Goal: Task Accomplishment & Management: Manage account settings

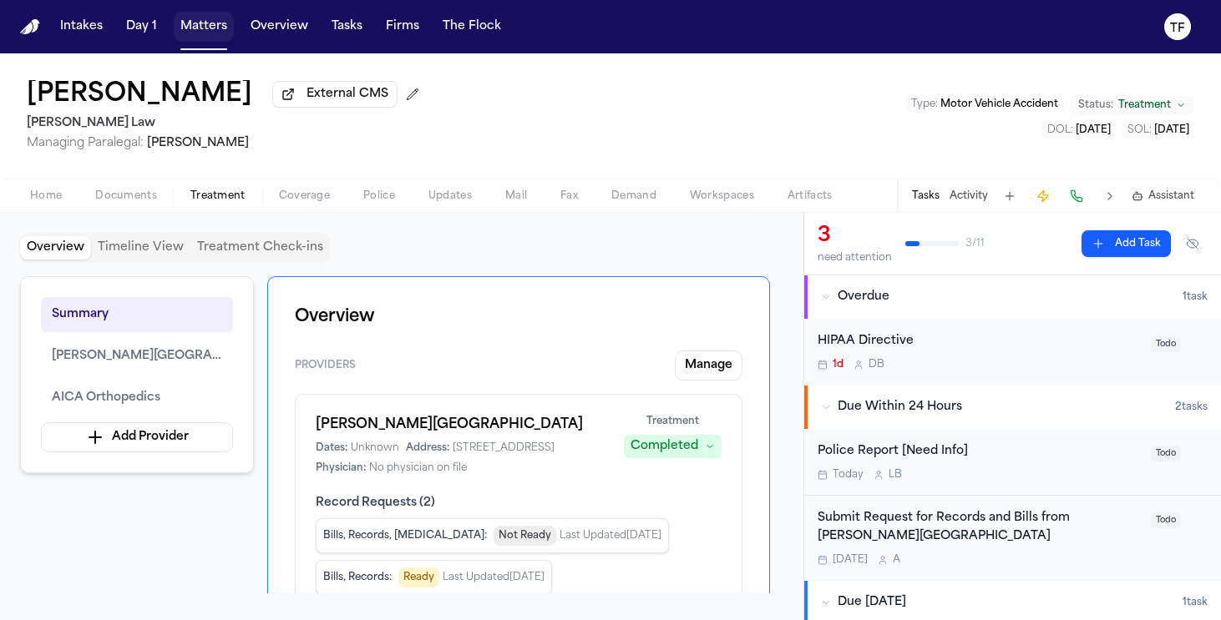
click at [175, 29] on button "Matters" at bounding box center [204, 27] width 60 height 30
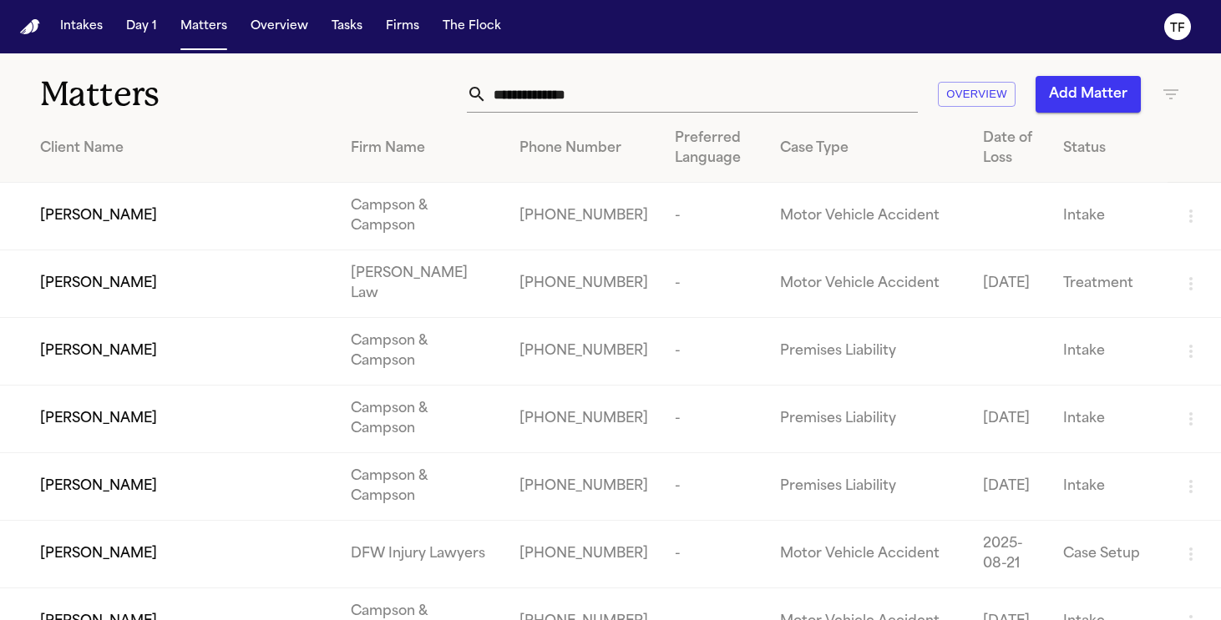
click at [683, 75] on div "Matters Overview Add Matter" at bounding box center [610, 84] width 1221 height 62
drag, startPoint x: 685, startPoint y: 84, endPoint x: 740, endPoint y: 87, distance: 55.2
click at [685, 84] on input "text" at bounding box center [702, 94] width 431 height 37
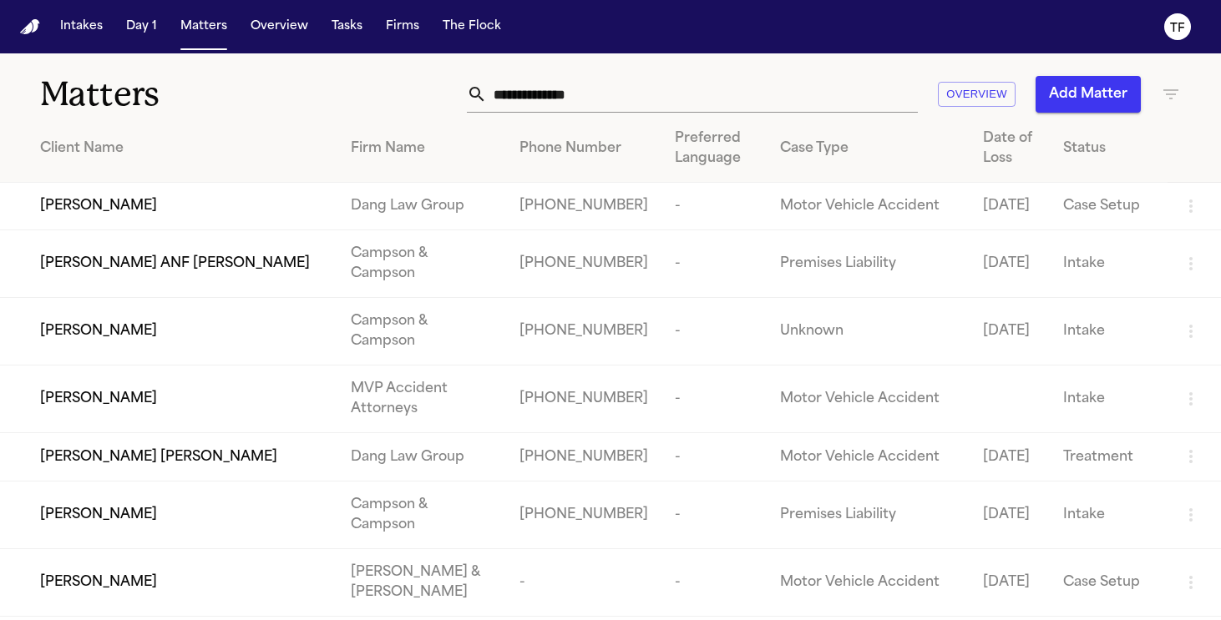
click at [668, 91] on input "text" at bounding box center [702, 94] width 431 height 37
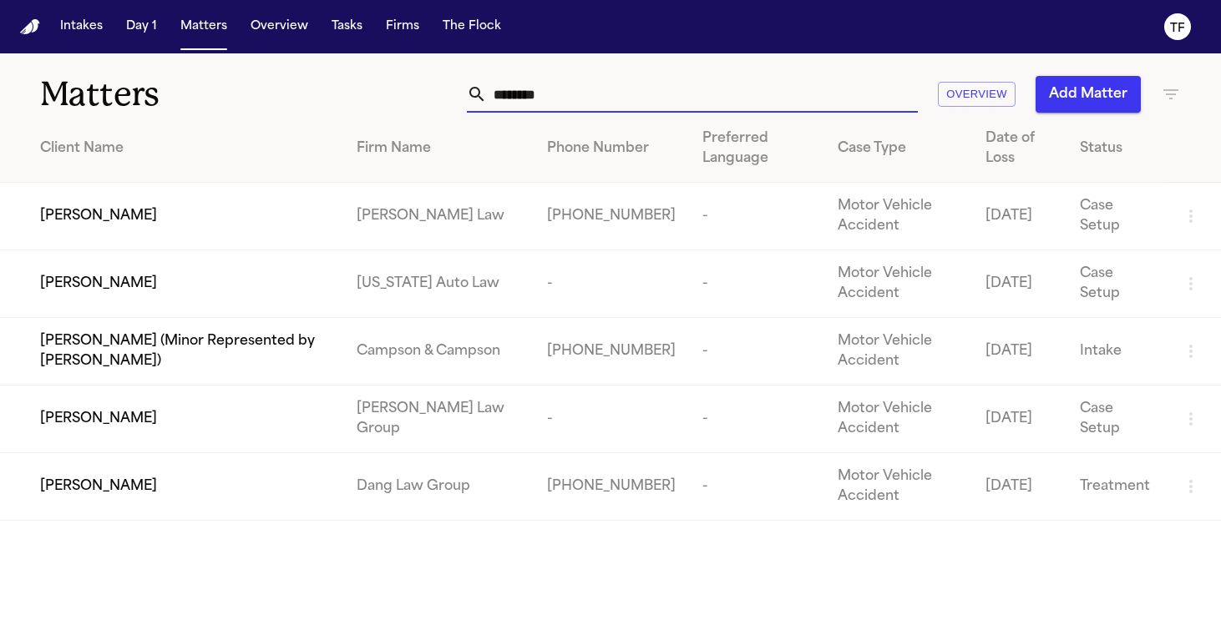
type input "*******"
click at [306, 204] on td "[PERSON_NAME]" at bounding box center [171, 217] width 343 height 68
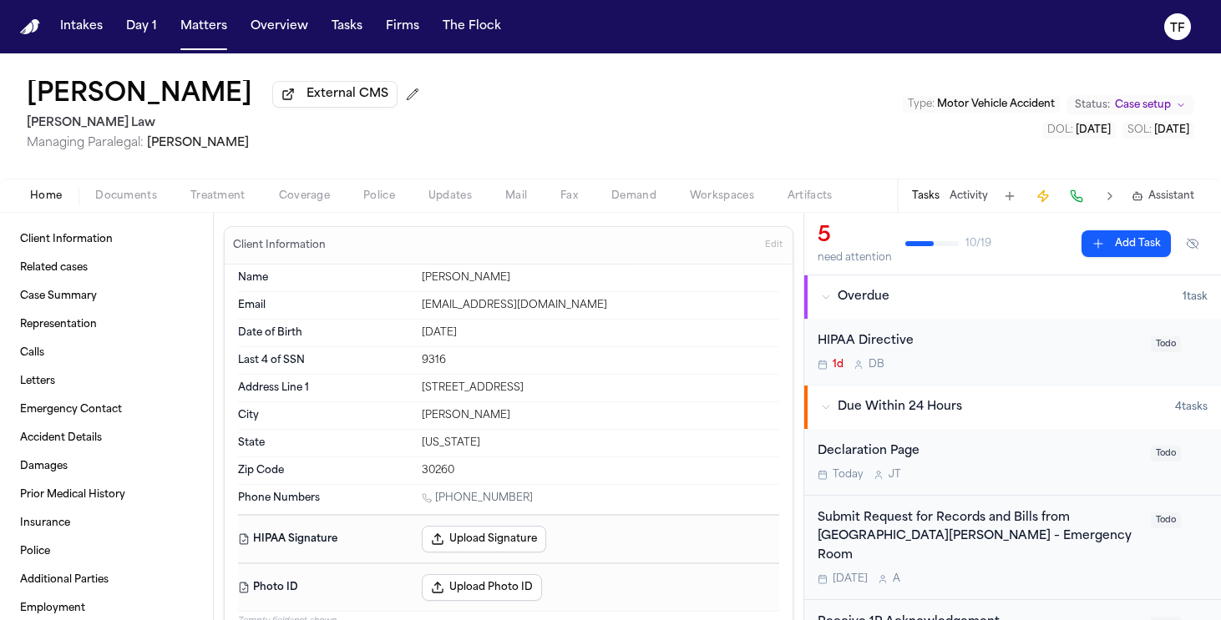
click at [311, 191] on span "Coverage" at bounding box center [304, 196] width 51 height 13
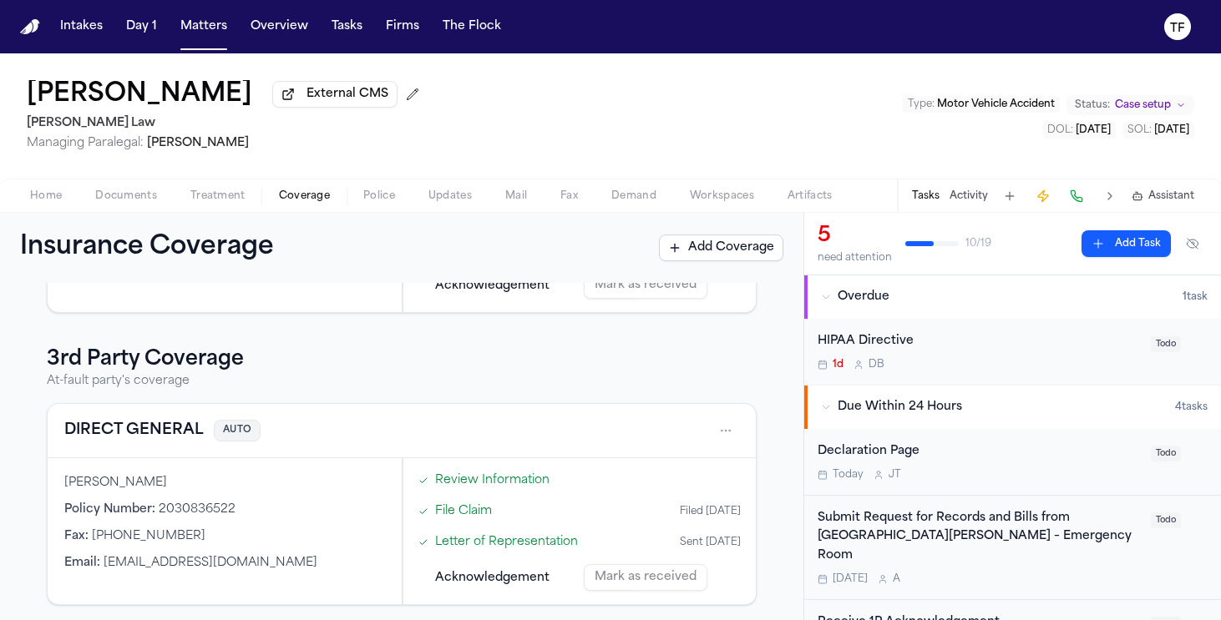
scroll to position [257, 0]
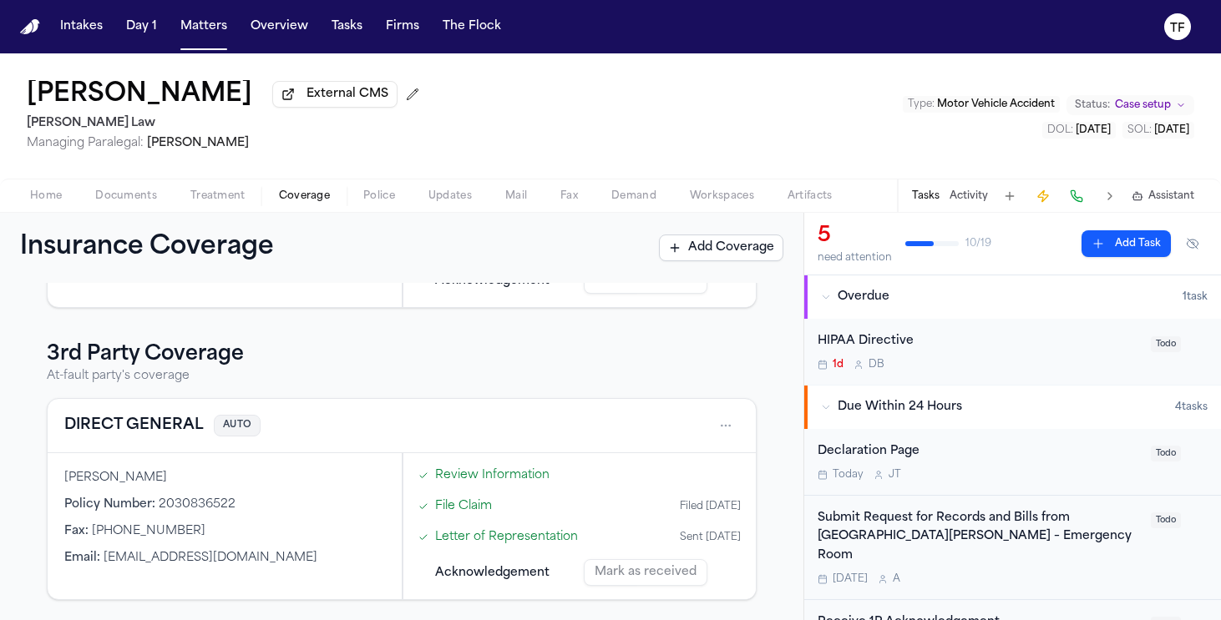
click at [695, 427] on div "DIRECT GENERAL AUTO" at bounding box center [401, 426] width 675 height 27
click at [706, 424] on html "Intakes Day 1 Matters Overview Tasks Firms The Flock TF Krystal Andrews Externa…" at bounding box center [610, 310] width 1221 height 620
click at [666, 461] on div "View coverage details" at bounding box center [659, 468] width 125 height 43
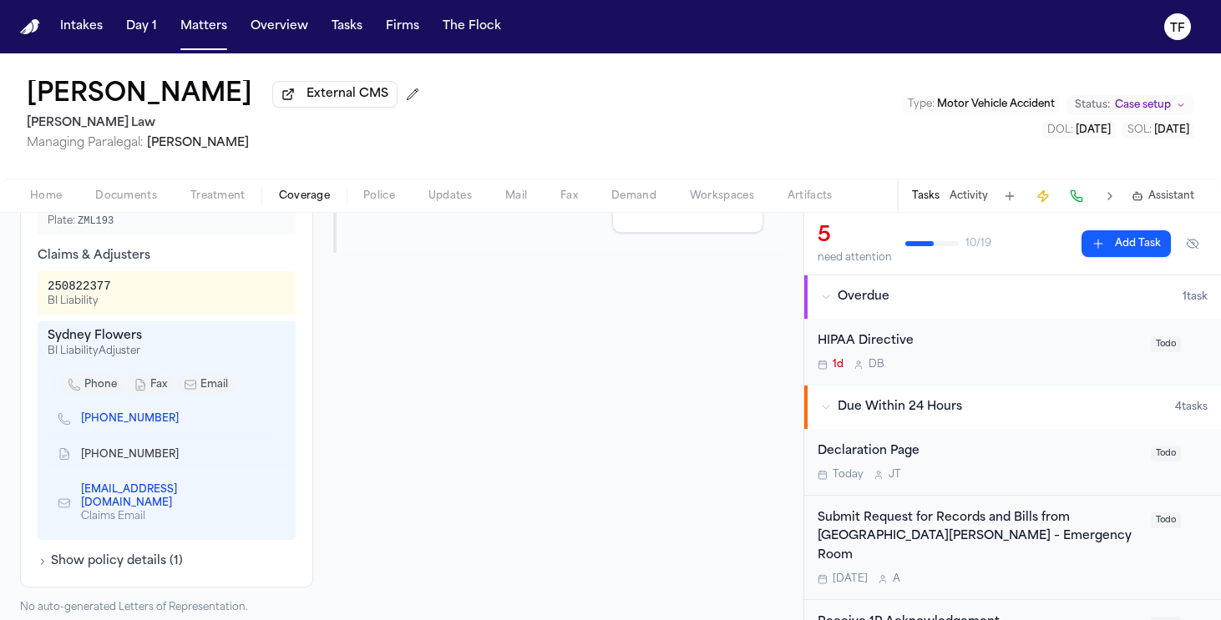
scroll to position [523, 0]
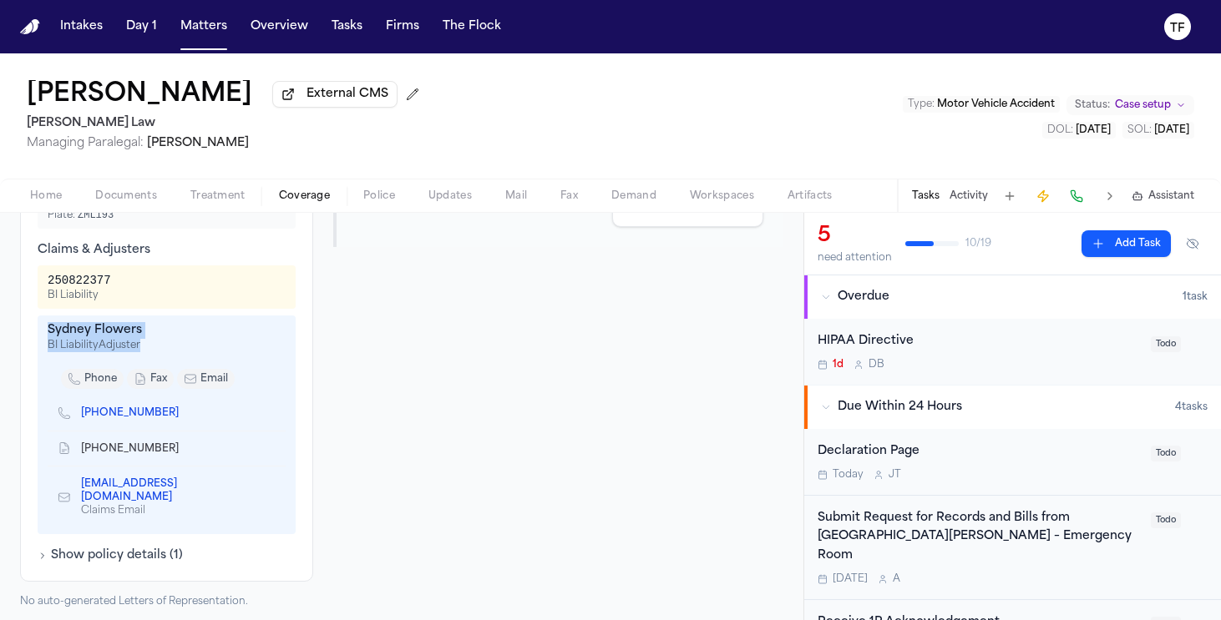
drag, startPoint x: 139, startPoint y: 344, endPoint x: 16, endPoint y: 337, distance: 123.0
click at [16, 337] on div "DIRECT GENERAL Third Party Coverage Auto Insurance 2030836522 Insured Sade E. C…" at bounding box center [401, 195] width 803 height 868
click at [93, 339] on div "Sydney Flowers" at bounding box center [167, 330] width 238 height 17
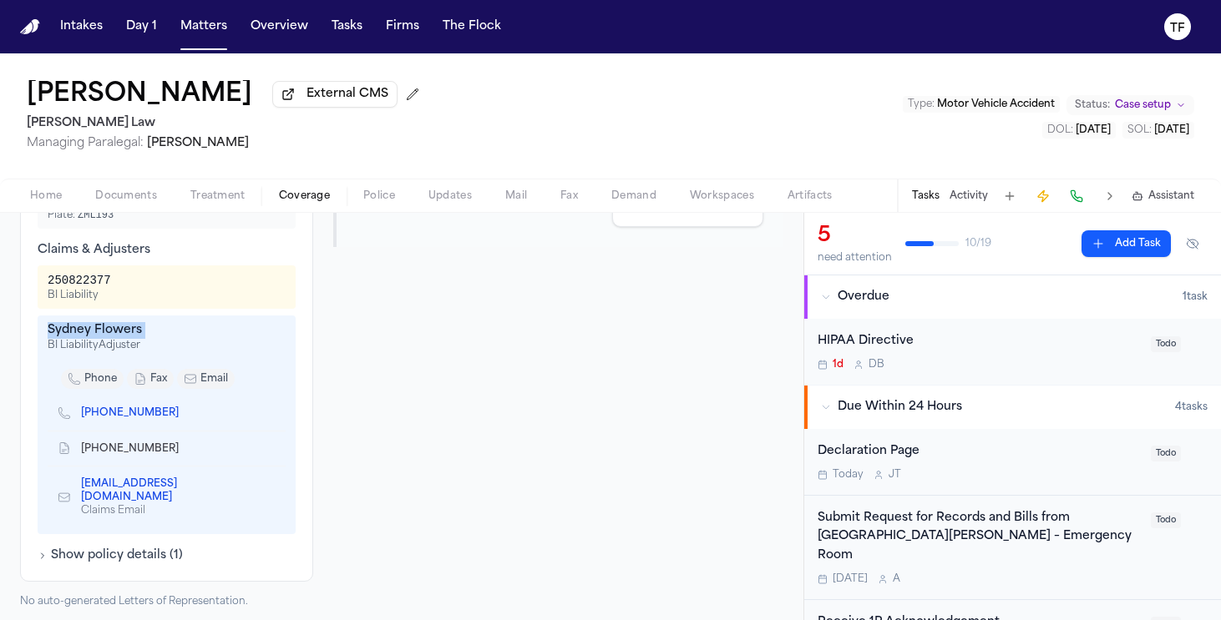
click at [299, 199] on span "Coverage" at bounding box center [304, 196] width 51 height 13
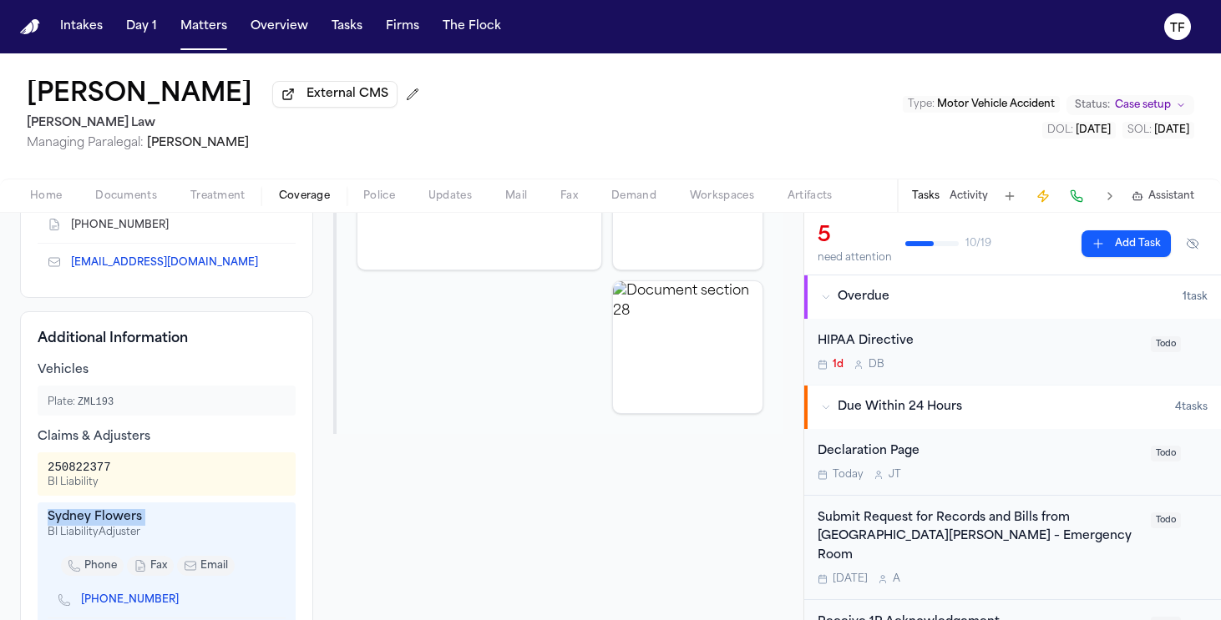
scroll to position [0, 0]
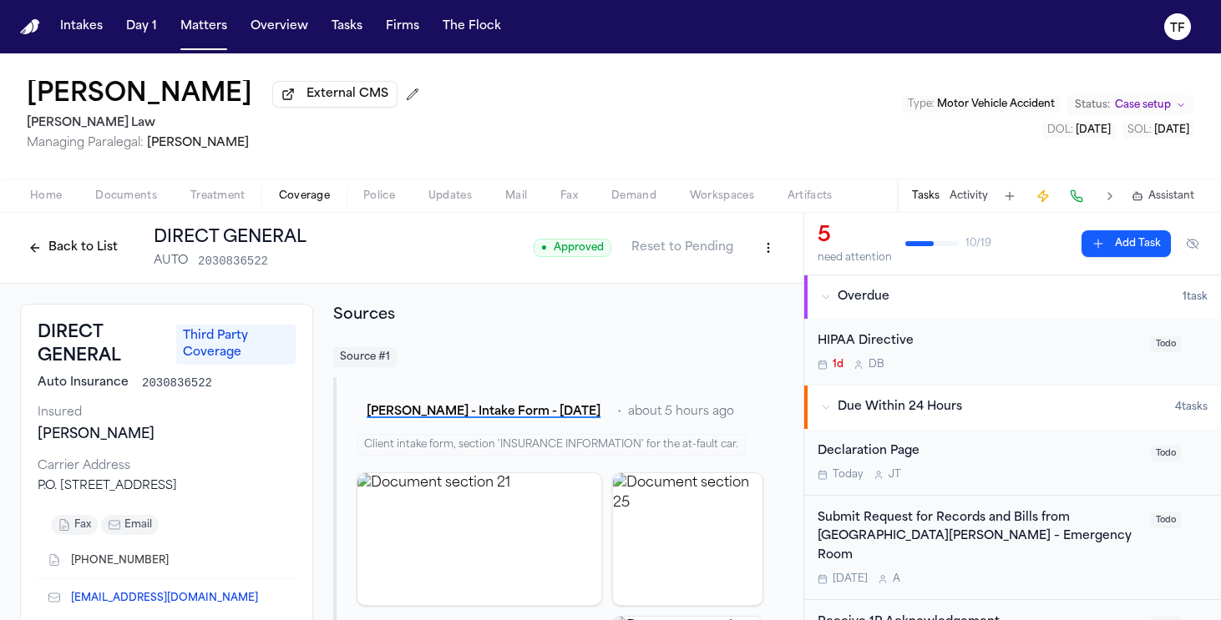
click at [68, 267] on div "Back to List DIRECT GENERAL AUTO 2030836522" at bounding box center [163, 247] width 286 height 43
click at [68, 250] on button "Back to List" at bounding box center [73, 248] width 106 height 27
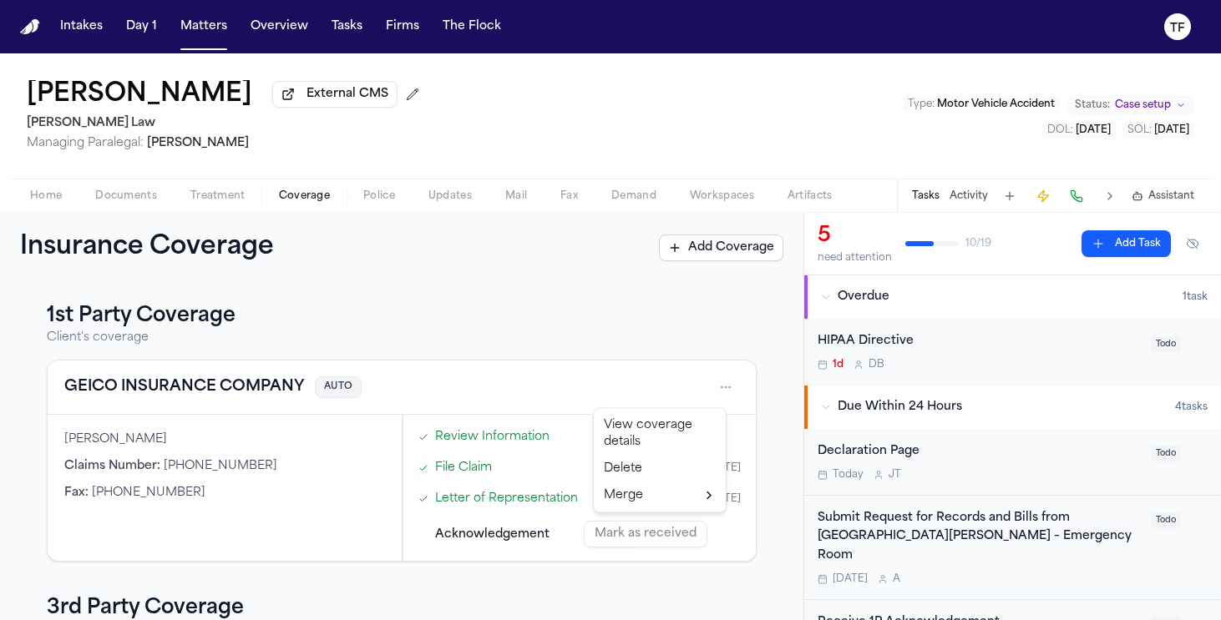
click at [715, 378] on html "Intakes Day 1 Matters Overview Tasks Firms The Flock TF Krystal Andrews Externa…" at bounding box center [610, 310] width 1221 height 620
click at [678, 426] on div "View coverage details" at bounding box center [659, 434] width 125 height 43
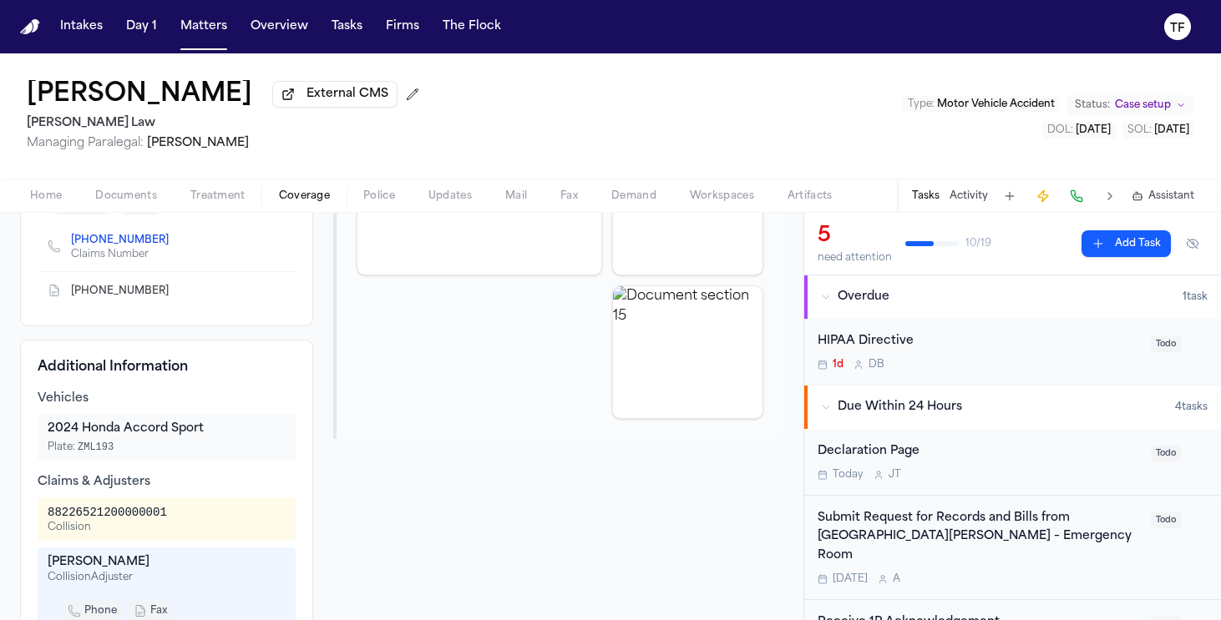
scroll to position [554, 0]
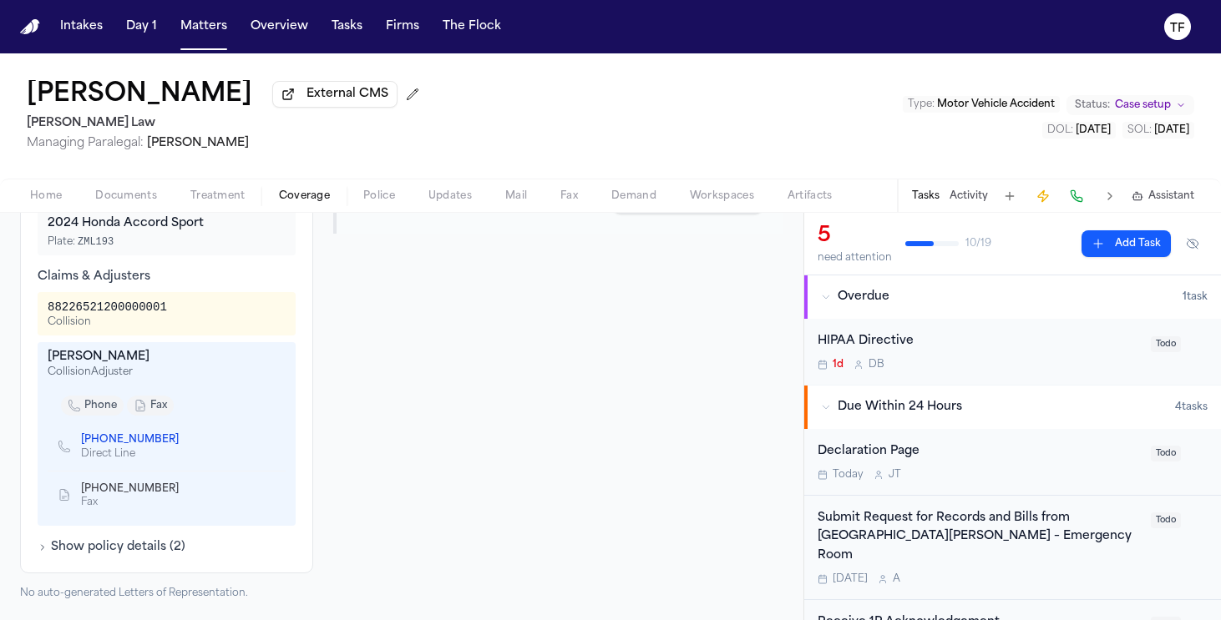
drag, startPoint x: 210, startPoint y: 362, endPoint x: 31, endPoint y: 350, distance: 179.1
click at [31, 350] on div "Additional Information Vehicles 2024 Honda Accord Sport Plate: ZML193 Claims & …" at bounding box center [166, 353] width 293 height 439
copy div "Tony Saysanasongkham"
drag, startPoint x: 183, startPoint y: 442, endPoint x: 67, endPoint y: 439, distance: 116.1
click at [67, 439] on div "(478) 444-6555 Direct Line" at bounding box center [167, 447] width 238 height 48
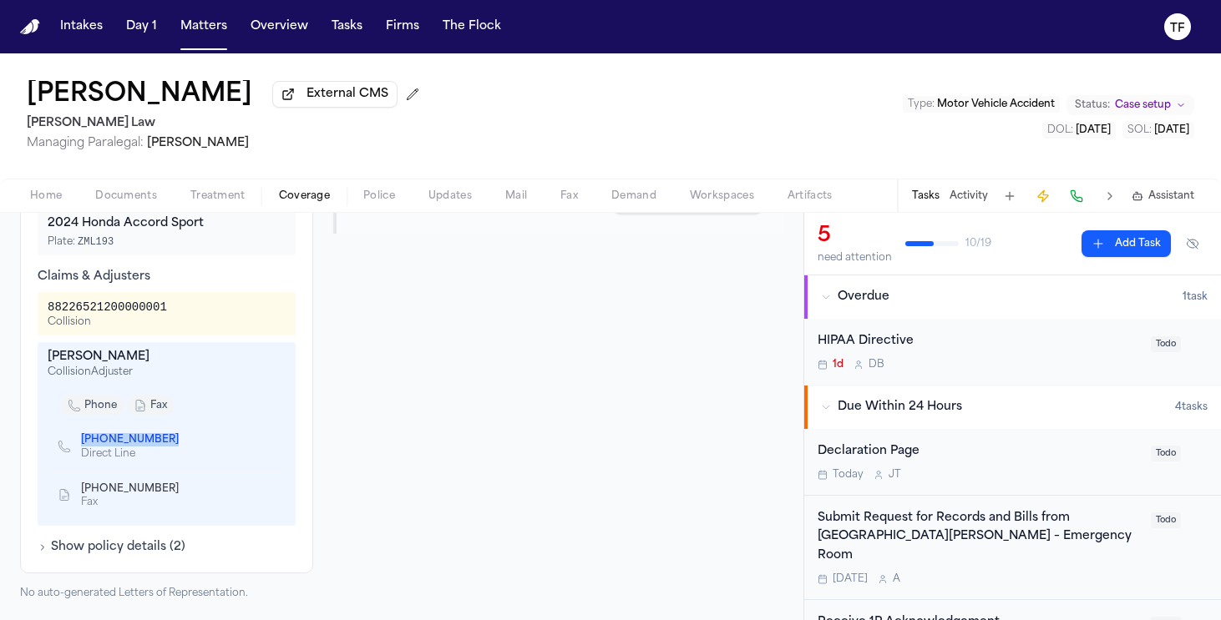
click at [182, 440] on icon "Copy to clipboard" at bounding box center [187, 440] width 10 height 10
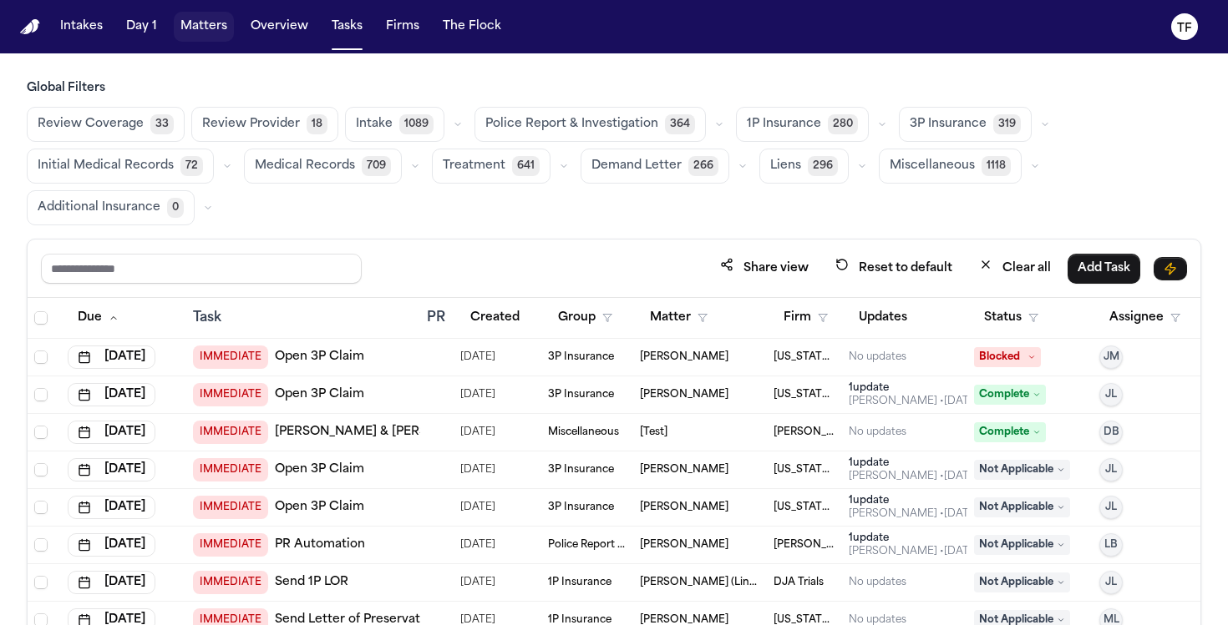
click at [184, 28] on button "Matters" at bounding box center [204, 27] width 60 height 30
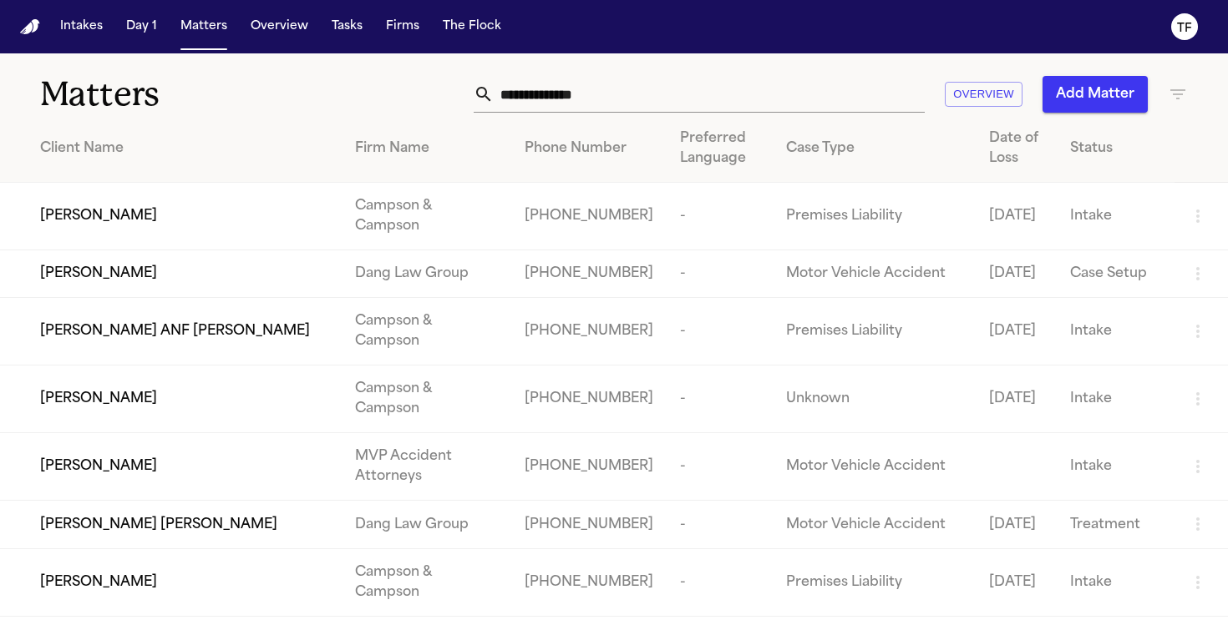
click at [1172, 98] on icon "button" at bounding box center [1177, 94] width 20 height 20
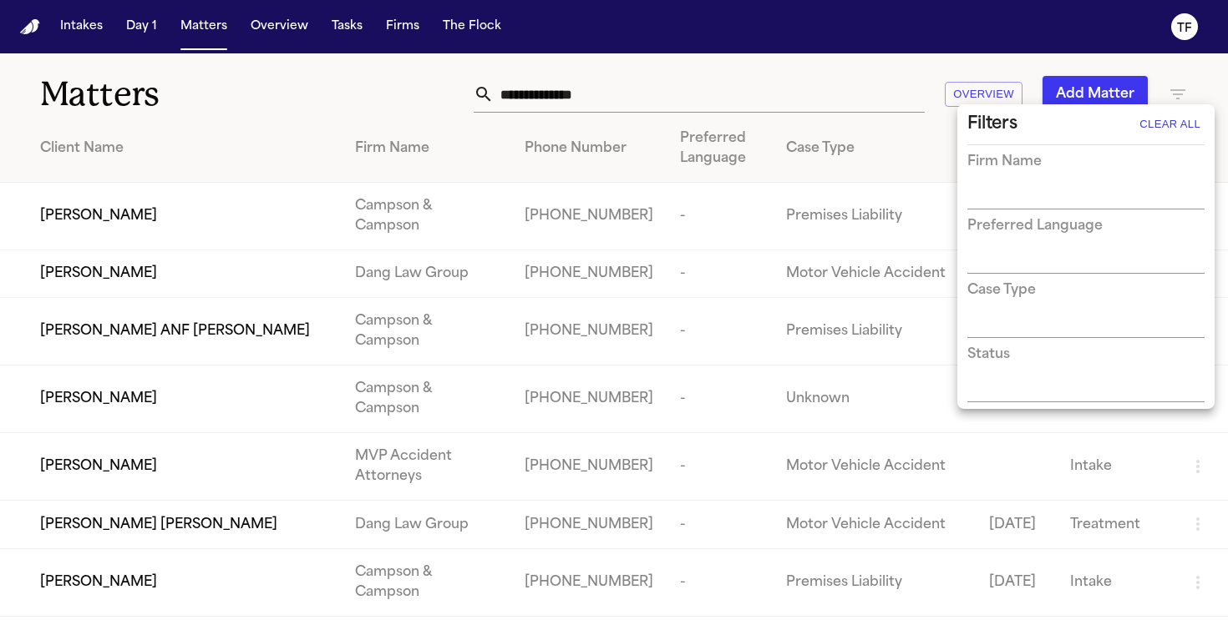
click at [1035, 210] on div "Filters Clear All Firm Name Preferred Language Case Type Status" at bounding box center [1085, 257] width 251 height 298
click at [1036, 205] on input "text" at bounding box center [1073, 196] width 212 height 23
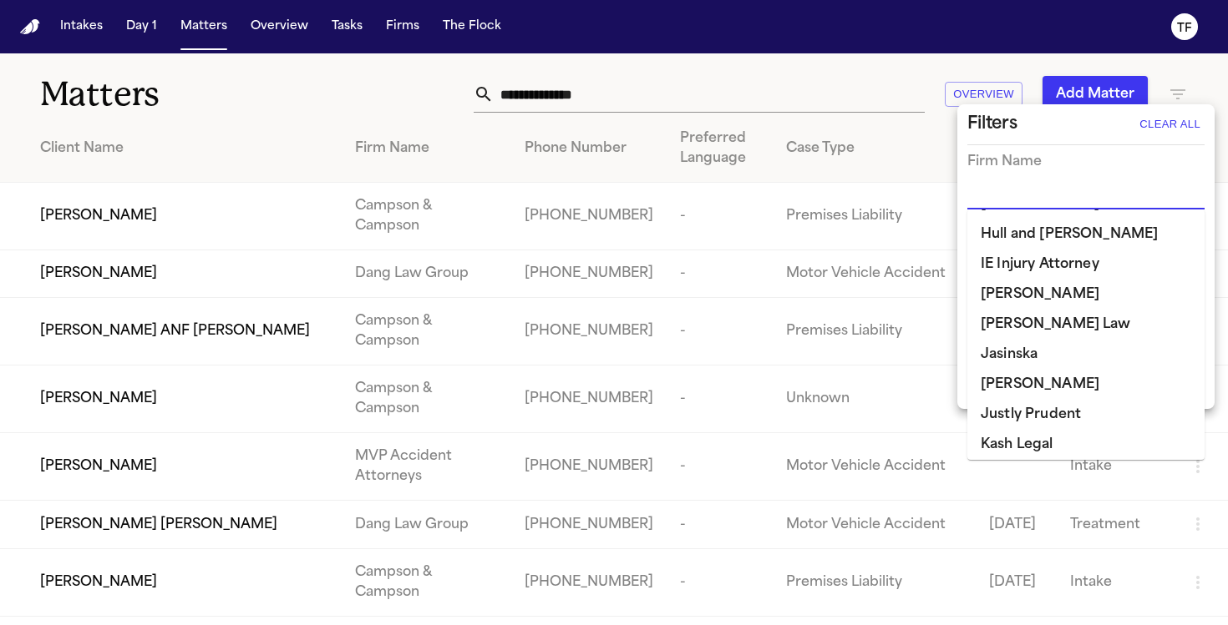
scroll to position [777, 0]
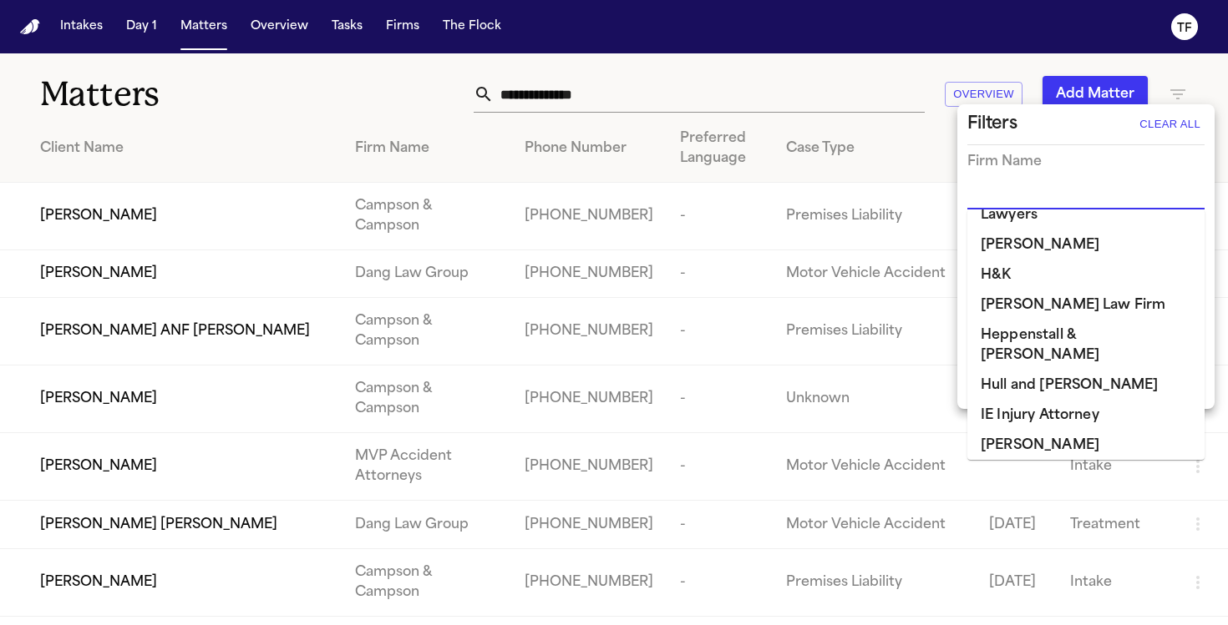
click at [1071, 431] on li "[PERSON_NAME]" at bounding box center [1085, 446] width 237 height 30
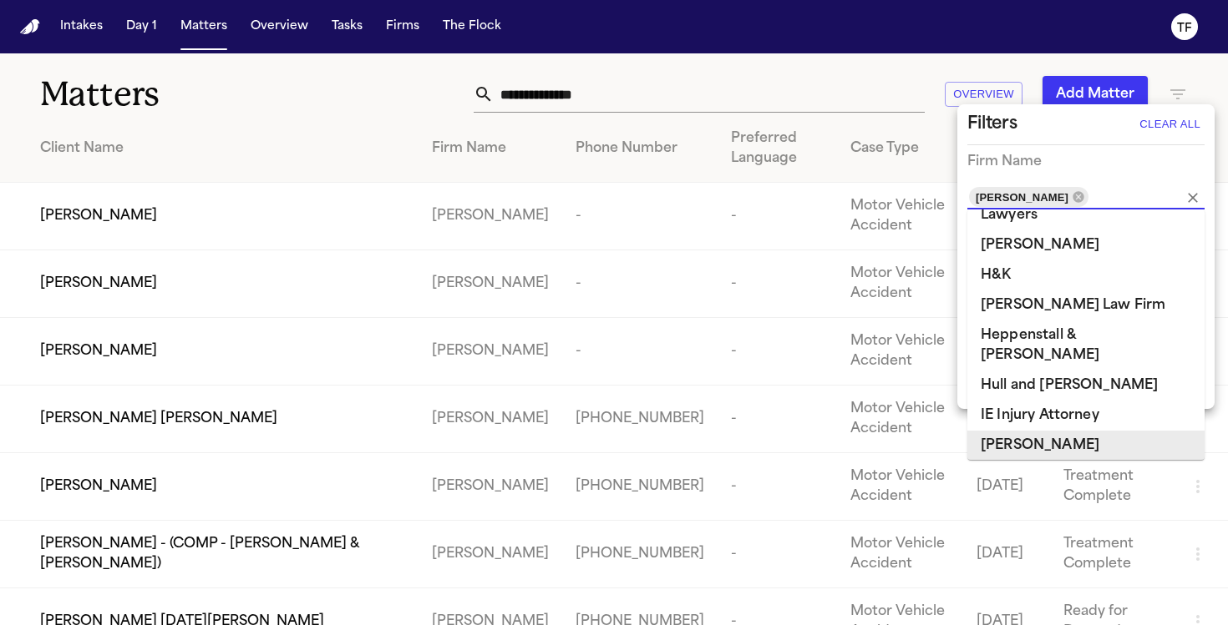
click at [256, 94] on div at bounding box center [614, 312] width 1228 height 625
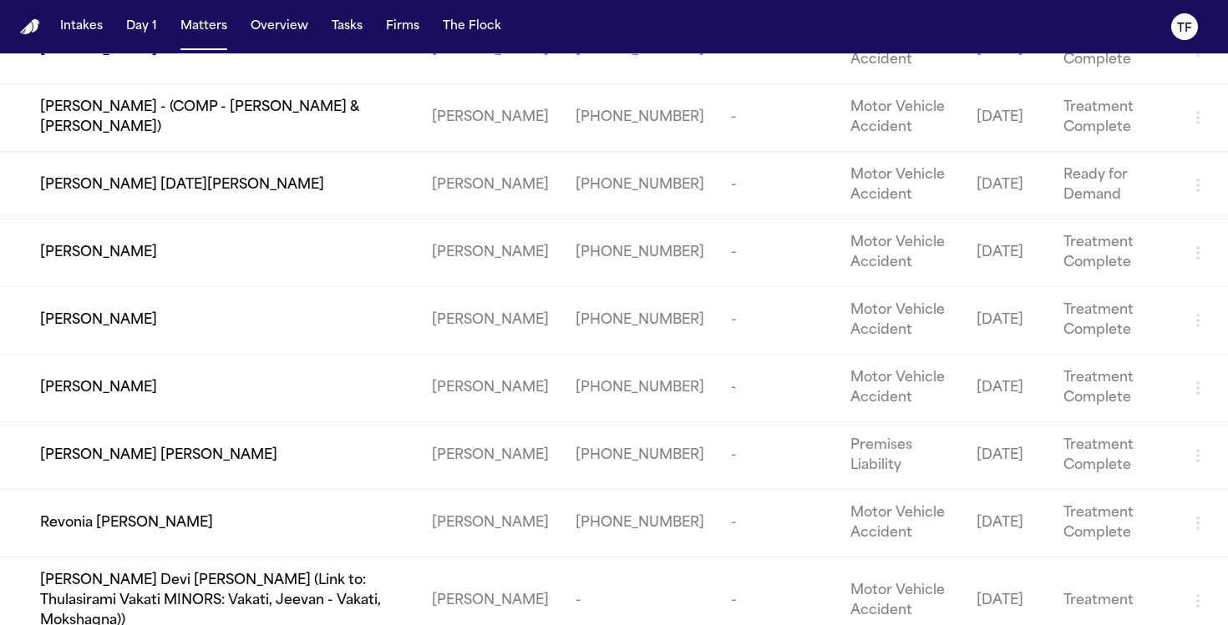
scroll to position [55, 0]
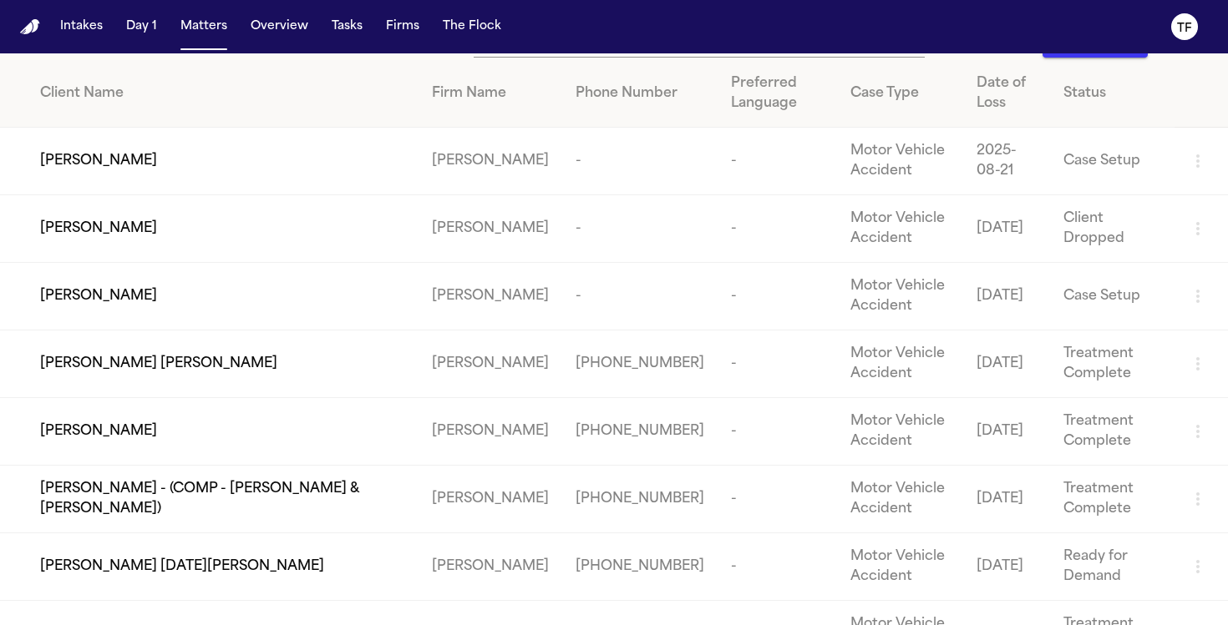
click at [122, 363] on span "[PERSON_NAME] [PERSON_NAME]" at bounding box center [158, 364] width 237 height 20
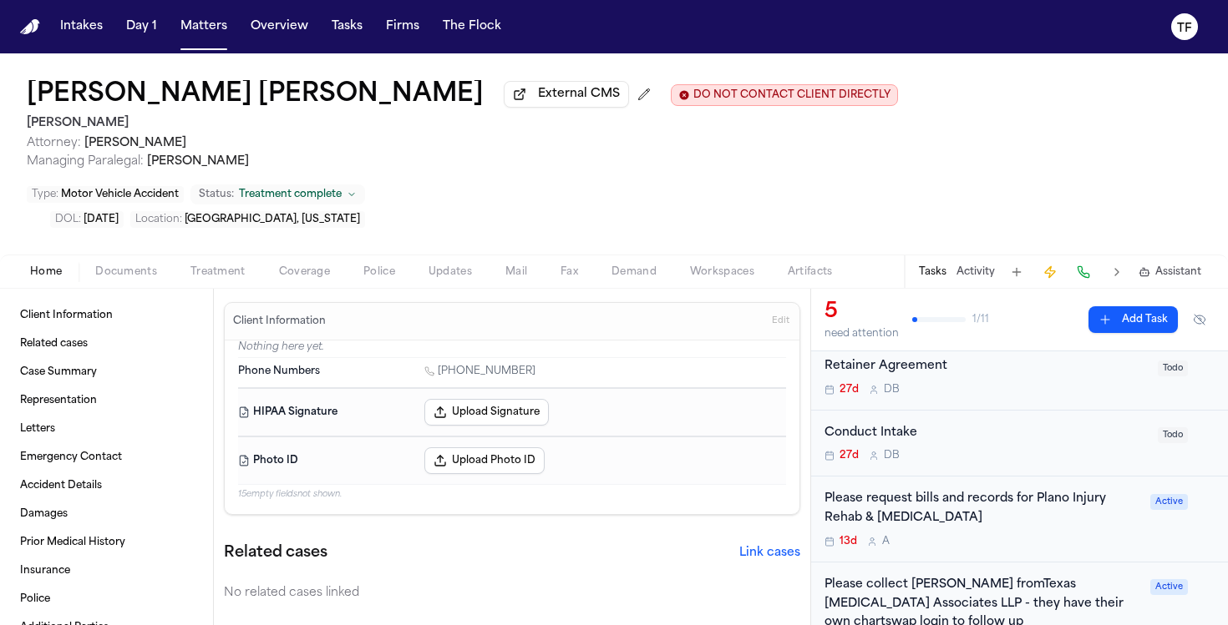
scroll to position [144, 0]
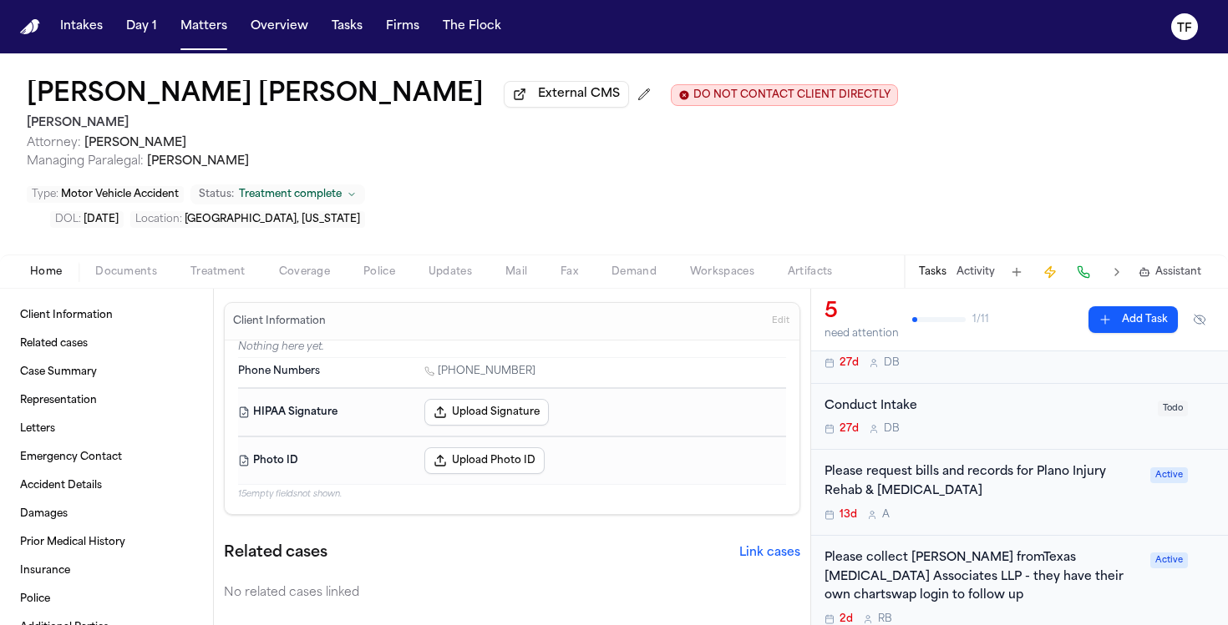
click at [1023, 549] on div "Please collect [PERSON_NAME] fromTexas [MEDICAL_DATA] Associates LLP - they hav…" at bounding box center [982, 577] width 316 height 57
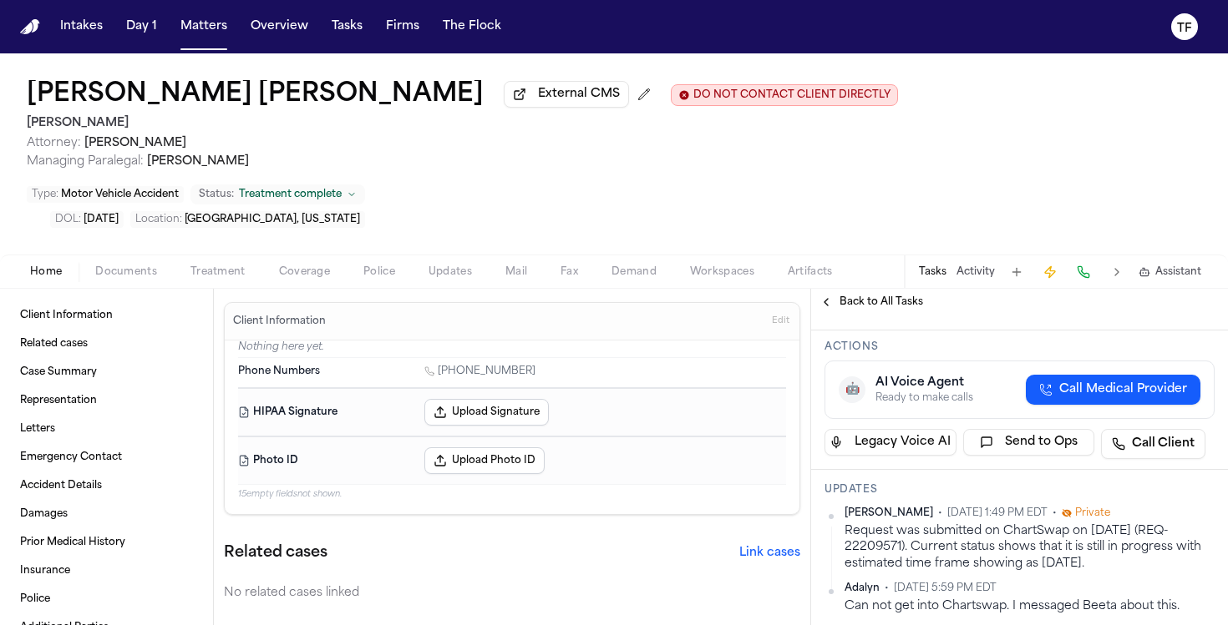
scroll to position [132, 0]
click at [836, 296] on button "Back to All Tasks" at bounding box center [871, 302] width 120 height 13
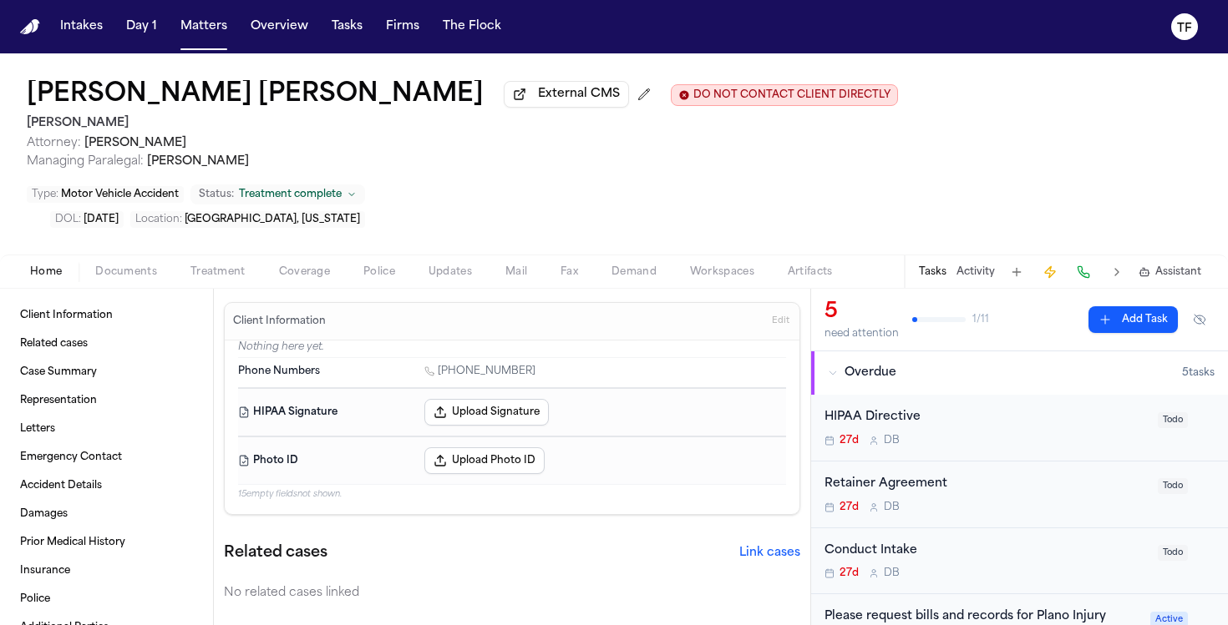
drag, startPoint x: 35, startPoint y: 216, endPoint x: 290, endPoint y: 389, distance: 307.8
click at [36, 266] on span "Home" at bounding box center [46, 272] width 32 height 13
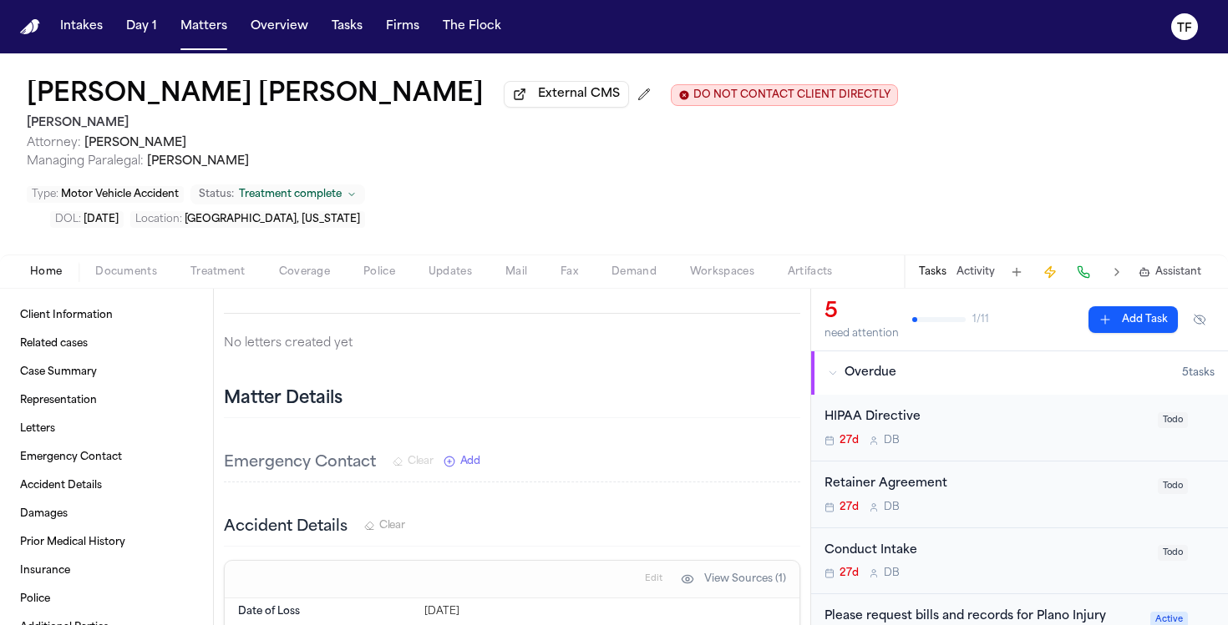
scroll to position [283, 0]
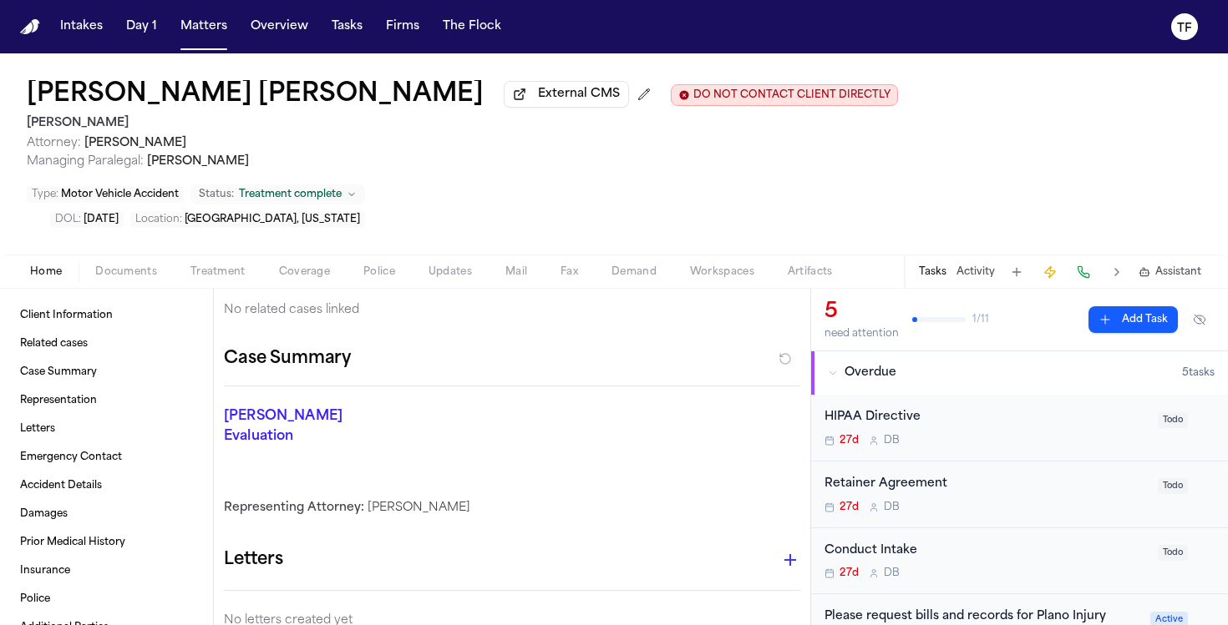
click at [785, 550] on icon "button" at bounding box center [790, 560] width 20 height 20
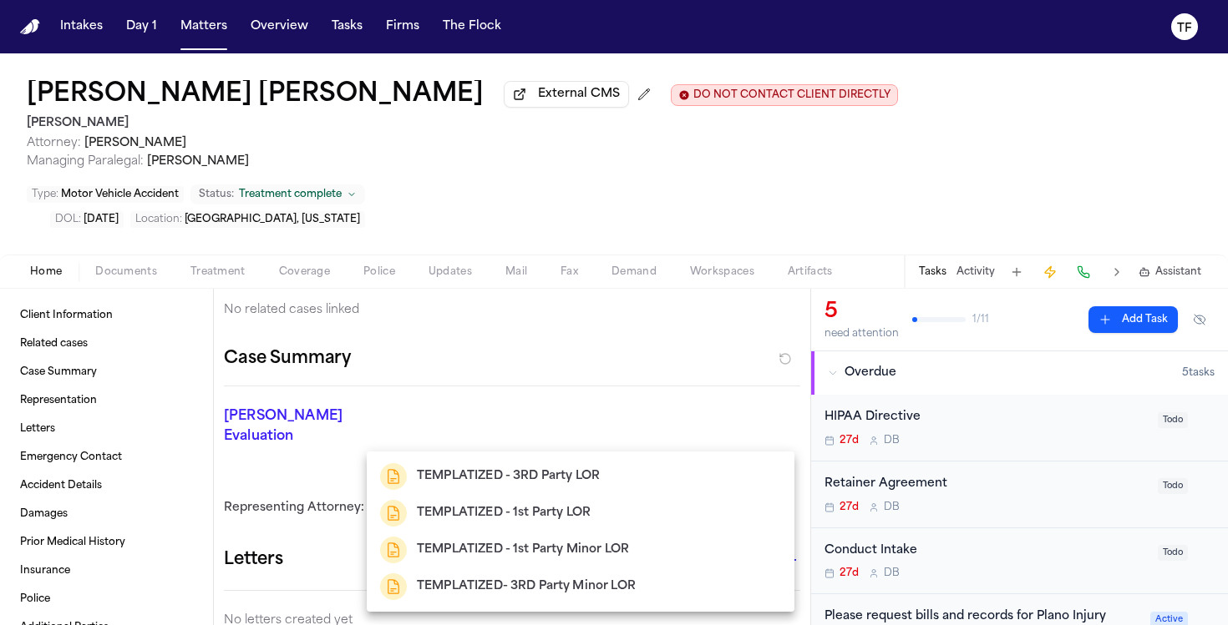
click at [627, 425] on div at bounding box center [614, 312] width 1228 height 625
